Goal: Find specific page/section: Find specific page/section

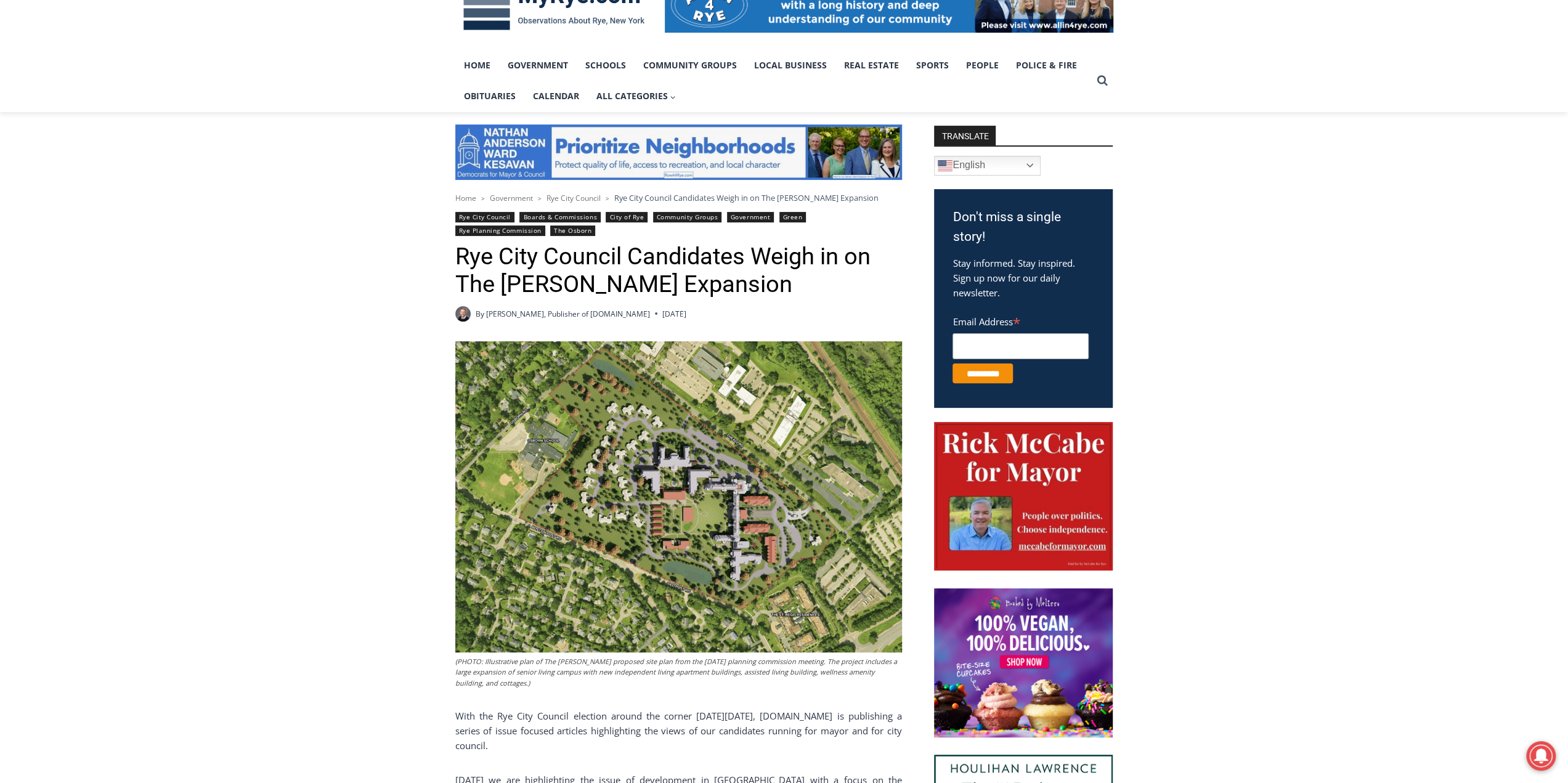
scroll to position [309, 0]
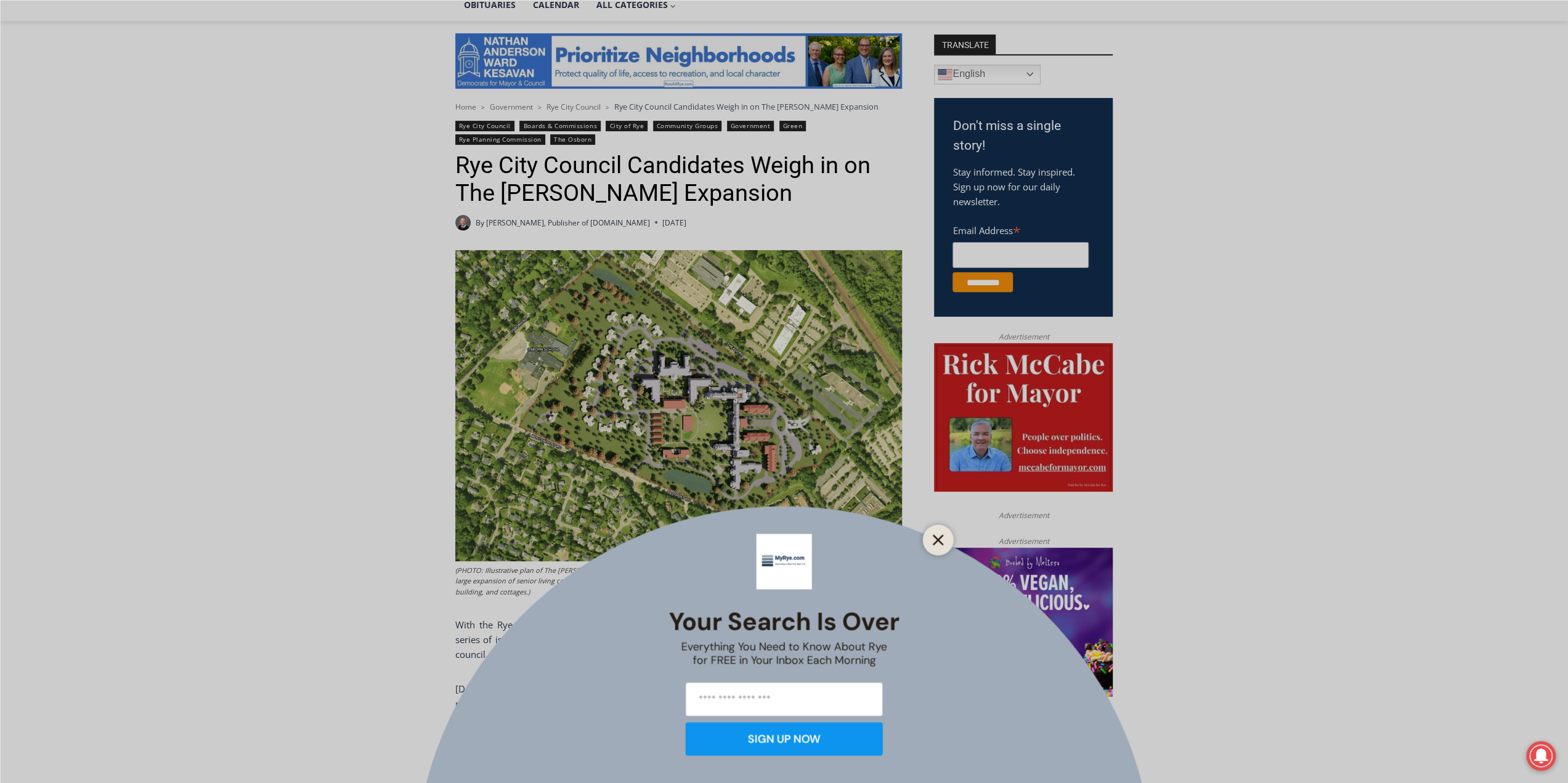
click at [945, 546] on button "Close" at bounding box center [938, 540] width 18 height 18
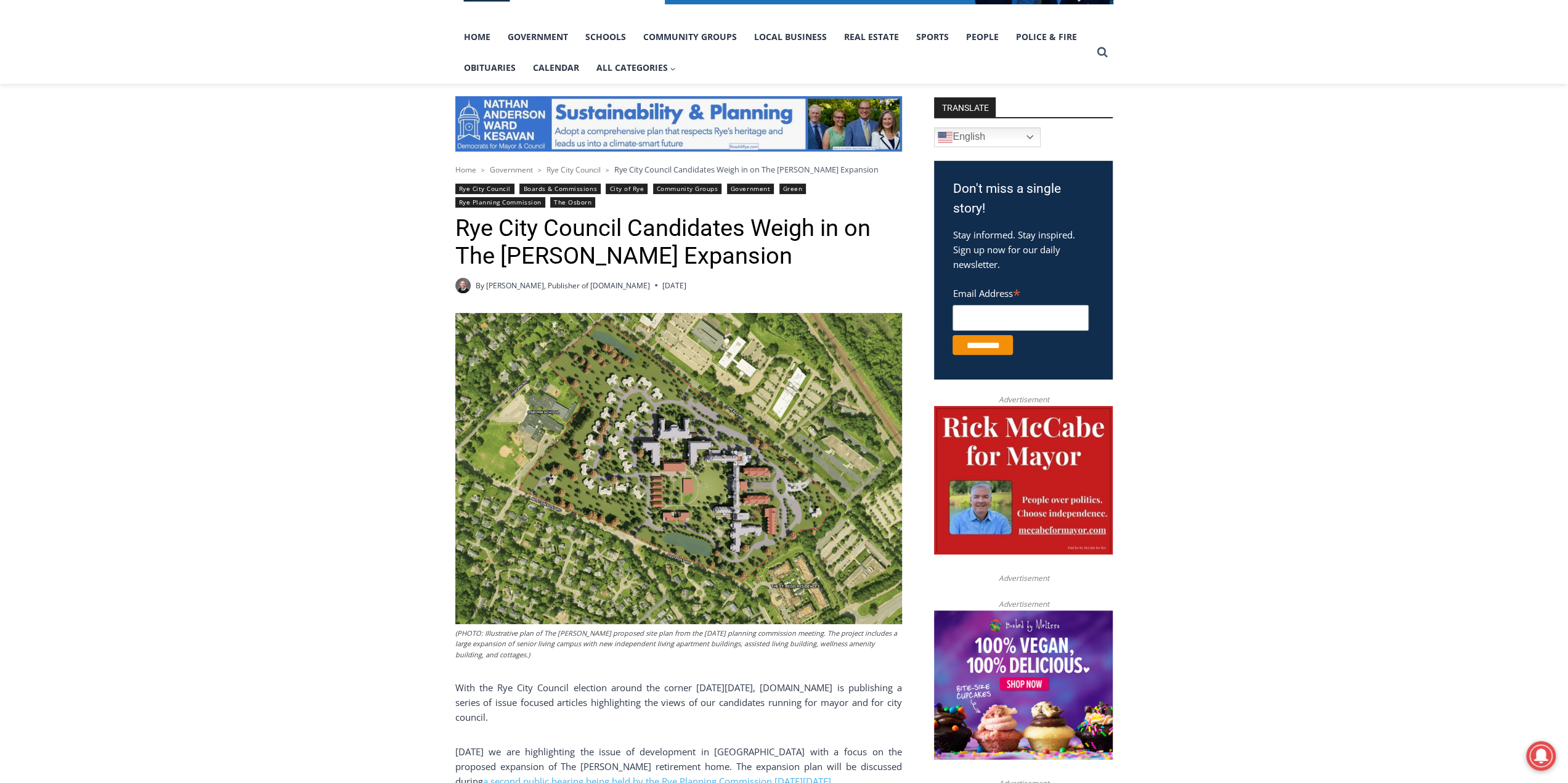
scroll to position [0, 0]
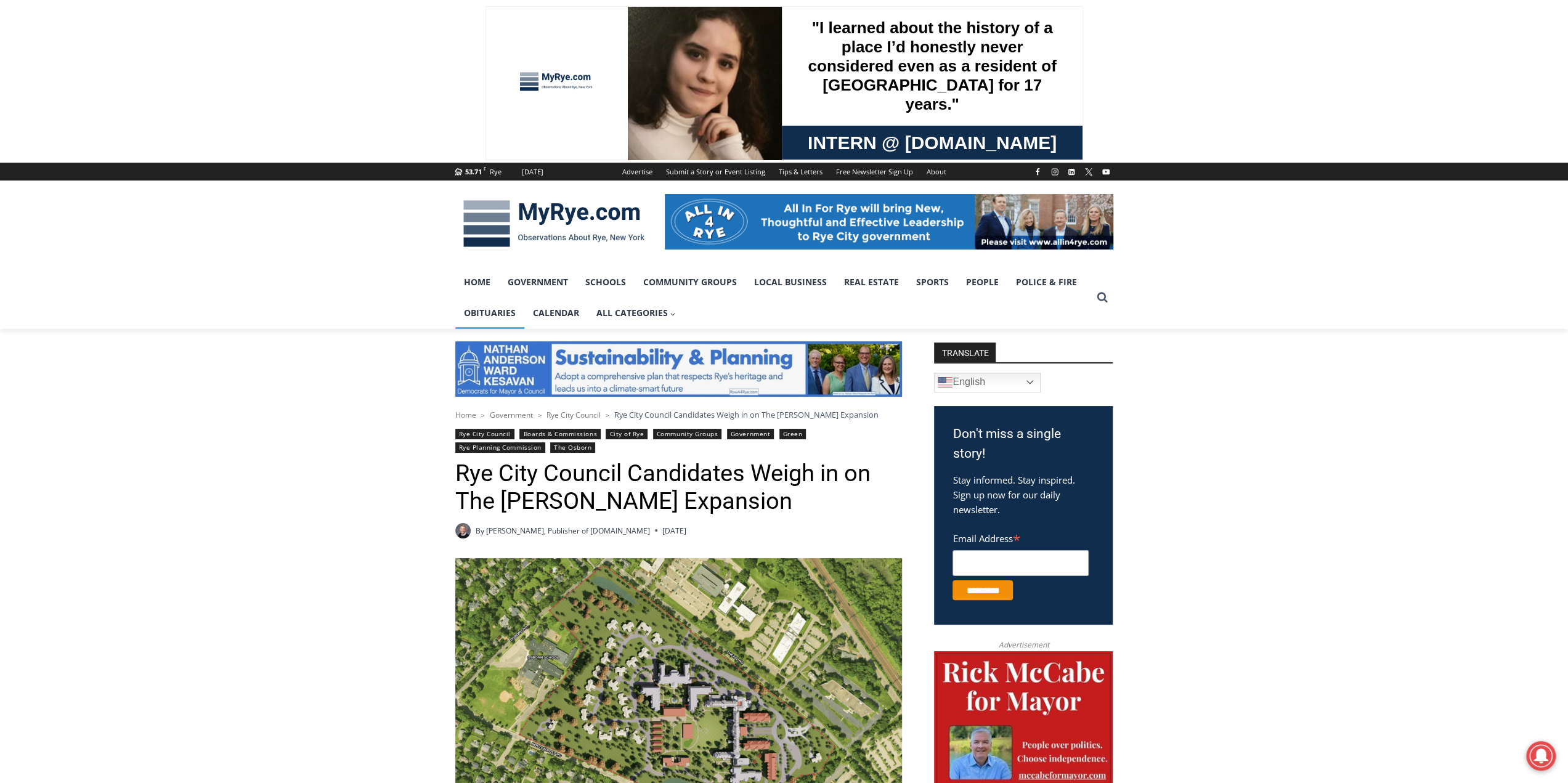
click at [493, 316] on link "Obituaries" at bounding box center [489, 313] width 69 height 31
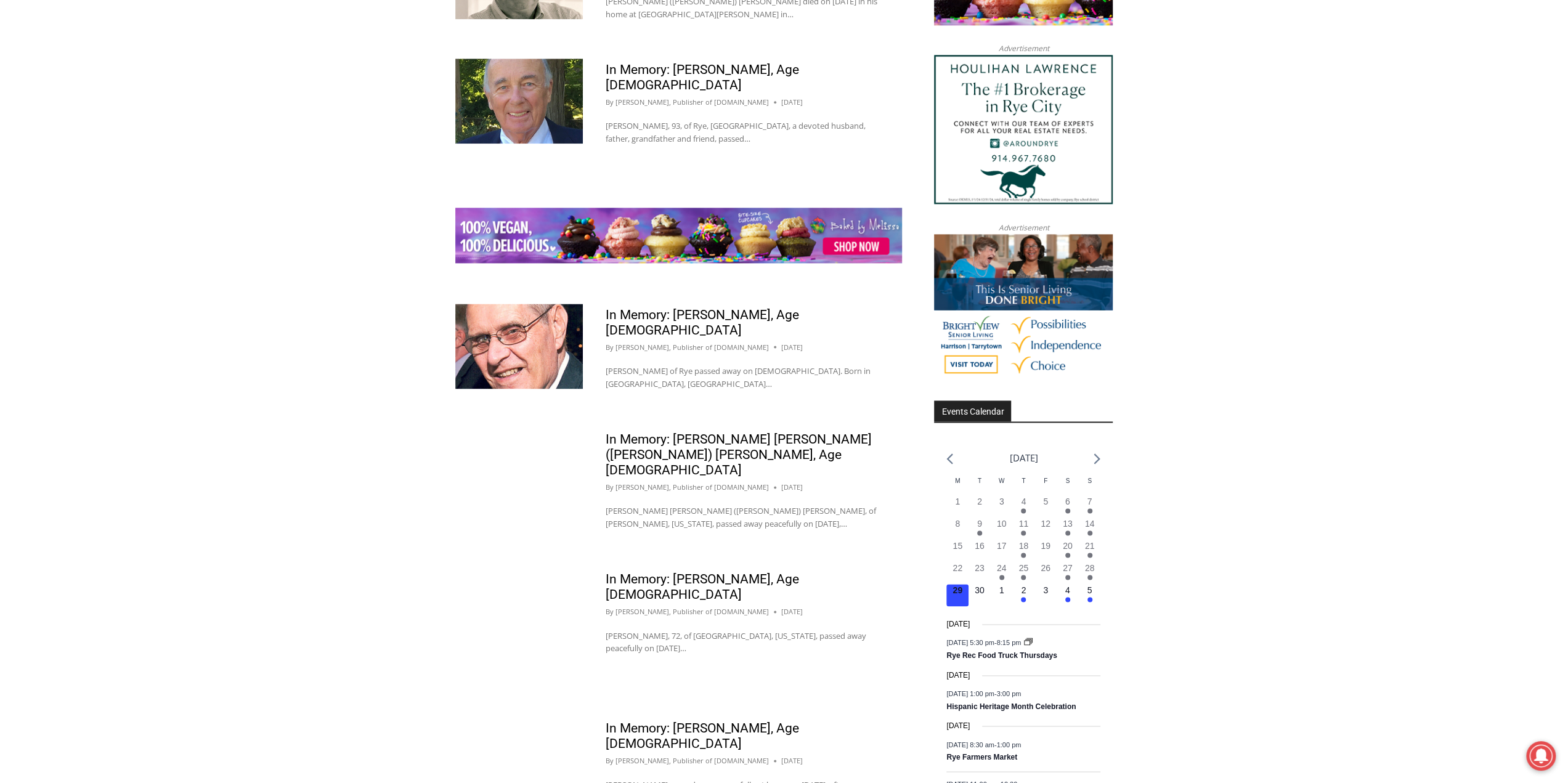
scroll to position [1541, 0]
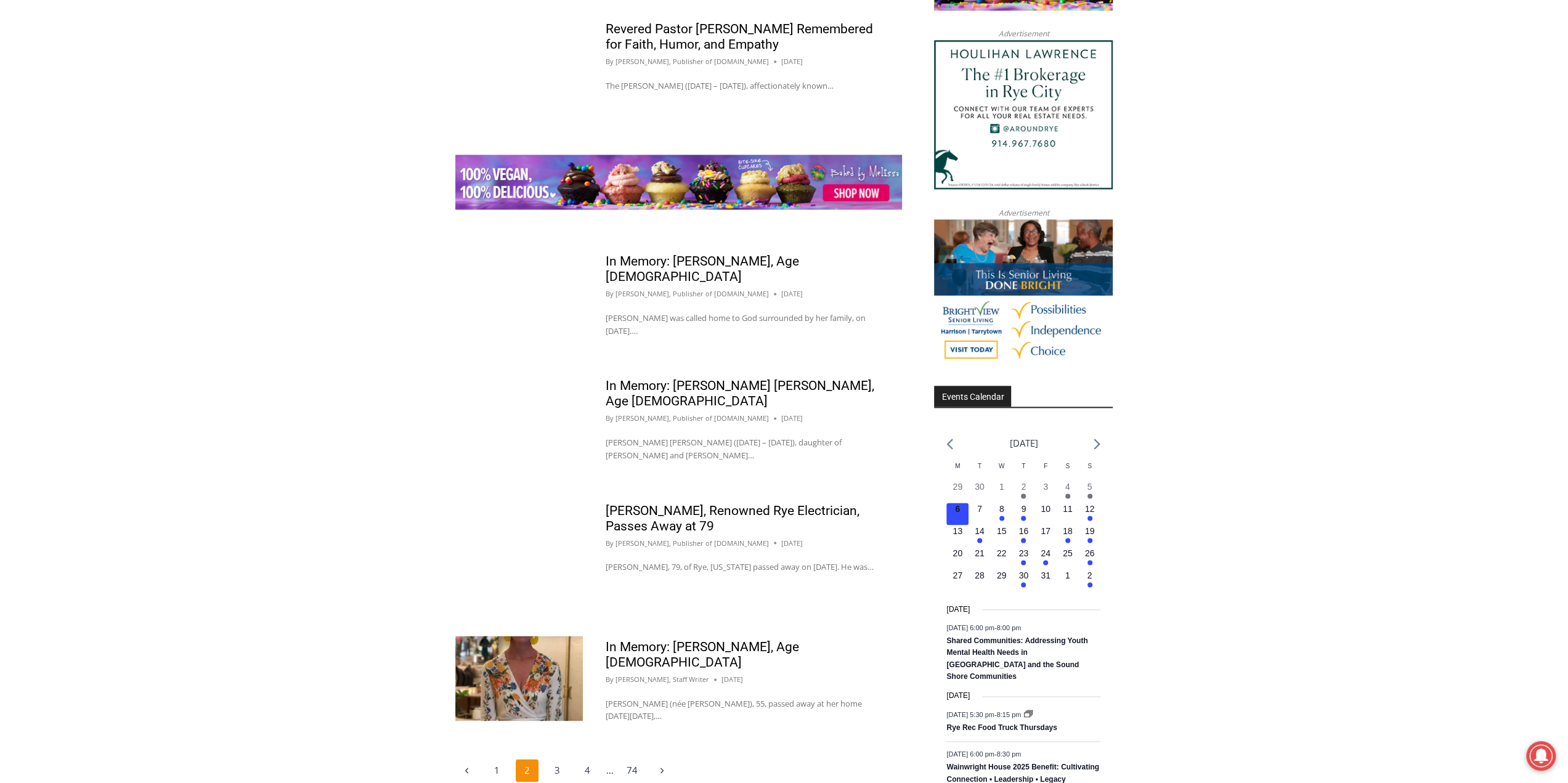
scroll to position [1541, 0]
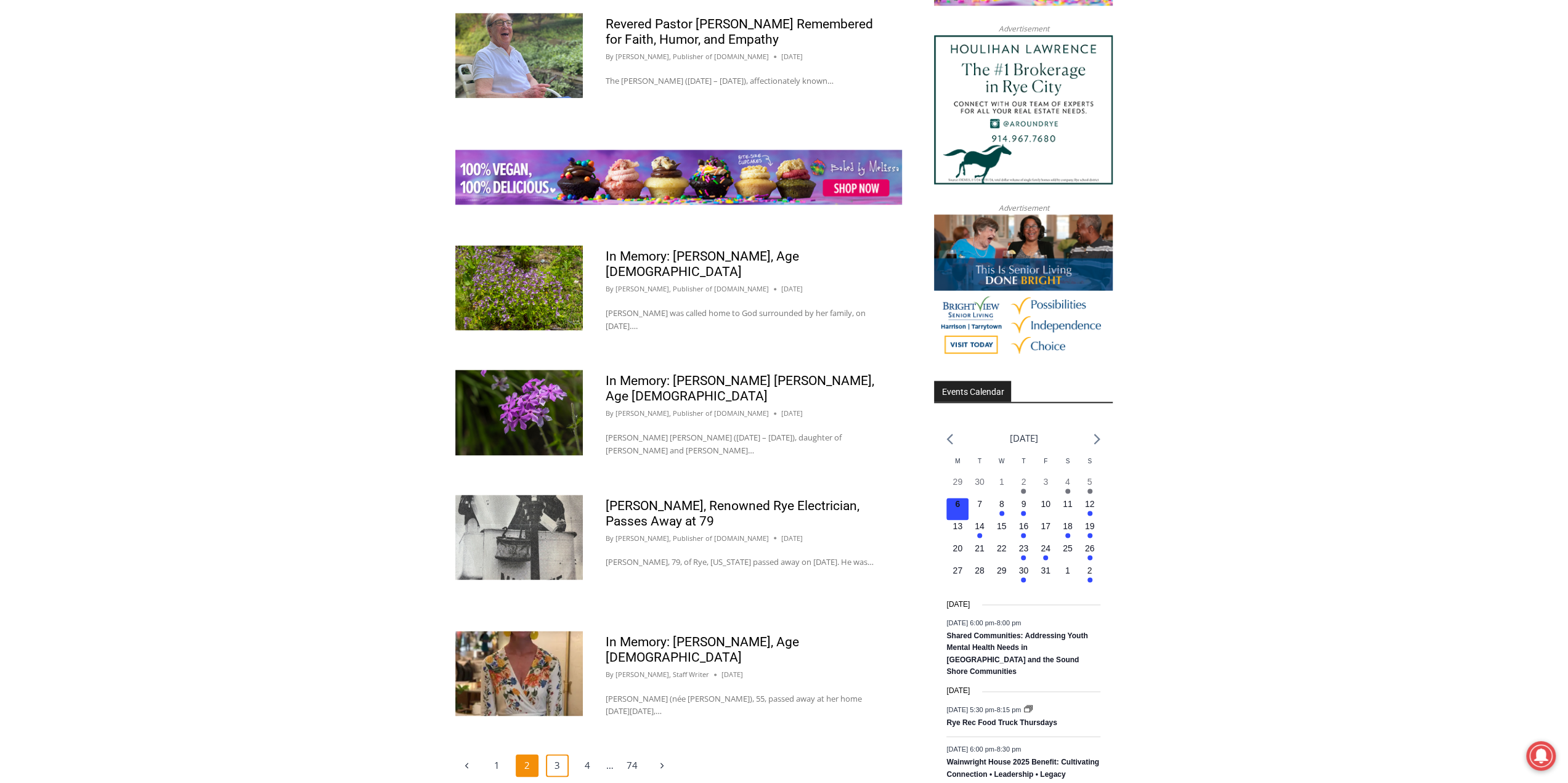
click at [560, 755] on link "3" at bounding box center [557, 766] width 23 height 23
